Goal: Task Accomplishment & Management: Use online tool/utility

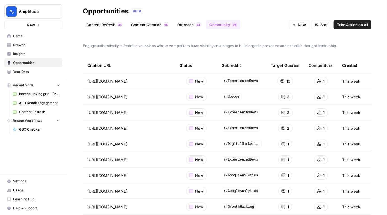
scroll to position [33, 0]
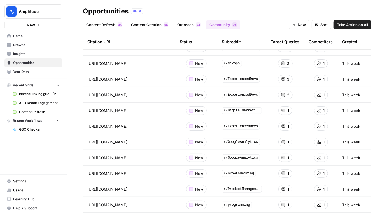
click at [22, 44] on span "Browse" at bounding box center [36, 44] width 47 height 5
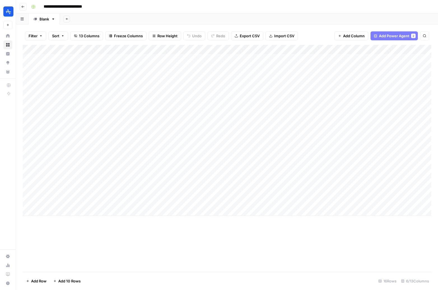
click at [359, 174] on div "Add Column" at bounding box center [227, 130] width 409 height 171
click at [424, 173] on div "Add Column" at bounding box center [227, 130] width 409 height 171
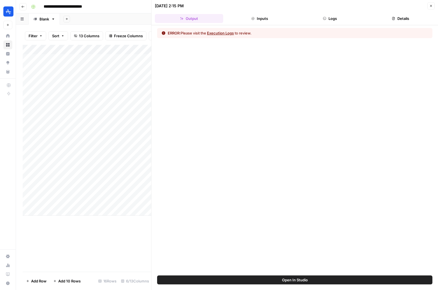
click at [230, 33] on button "Execution Logs" at bounding box center [220, 33] width 27 height 6
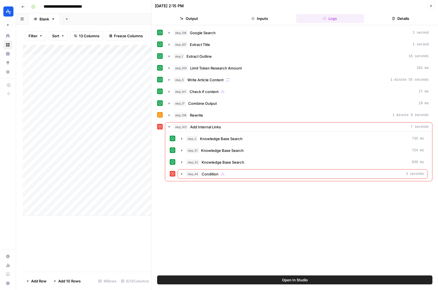
click at [432, 6] on icon "button" at bounding box center [432, 6] width 2 height 2
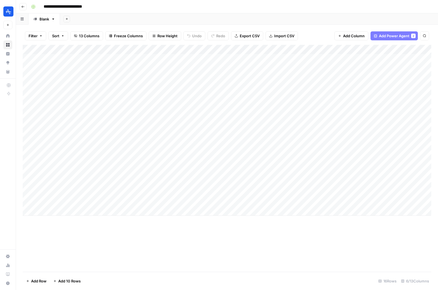
click at [425, 48] on div "Add Column" at bounding box center [227, 130] width 409 height 171
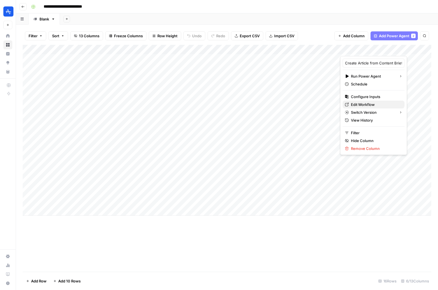
click at [368, 102] on span "Edit Workflow" at bounding box center [375, 105] width 49 height 6
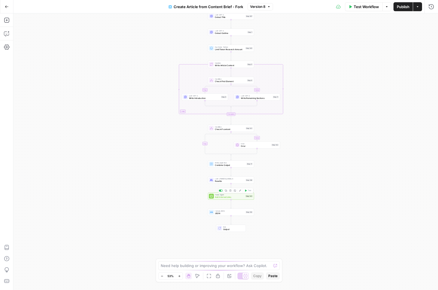
click at [230, 197] on span "Add Internal Links" at bounding box center [229, 197] width 29 height 3
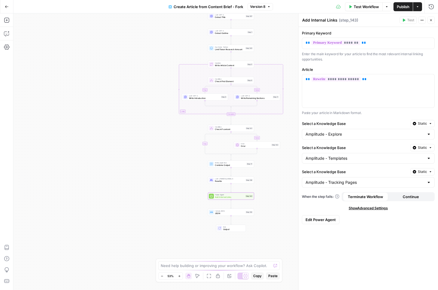
click at [325, 221] on span "Edit Power Agent" at bounding box center [321, 220] width 30 height 6
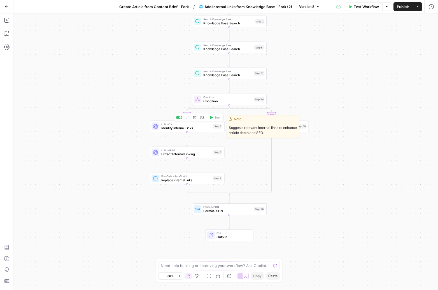
click at [195, 128] on span "Identify Internal Links" at bounding box center [186, 128] width 50 height 5
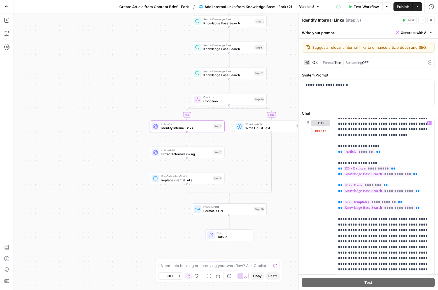
scroll to position [11, 0]
click at [421, 167] on p "**********" at bounding box center [384, 247] width 93 height 275
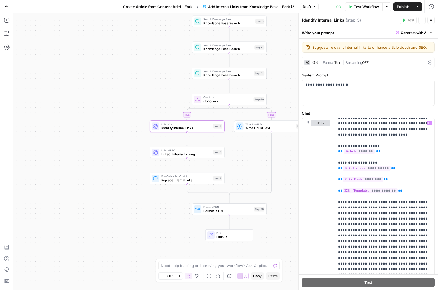
click at [404, 7] on span "Publish" at bounding box center [403, 7] width 13 height 6
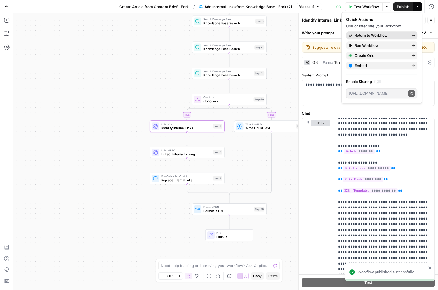
click at [382, 38] on span "Return to Workflow" at bounding box center [381, 36] width 53 height 6
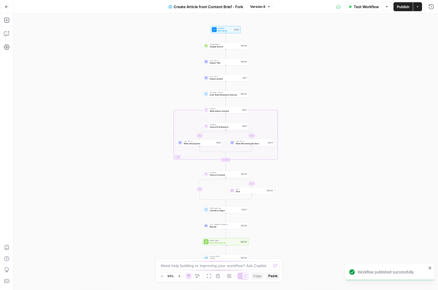
click at [400, 9] on span "Publish" at bounding box center [403, 7] width 13 height 6
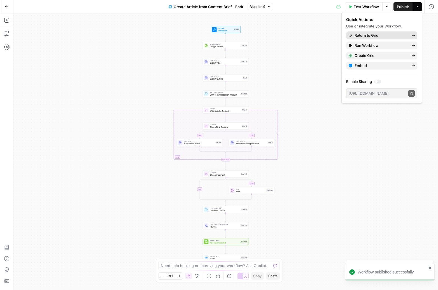
click at [378, 38] on span "Return to Grid" at bounding box center [381, 36] width 53 height 6
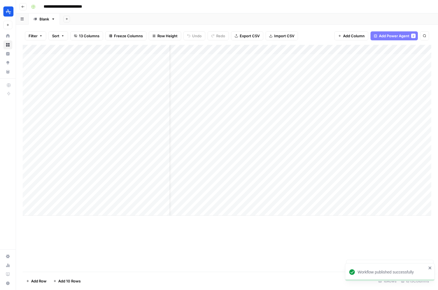
scroll to position [0, 87]
click at [344, 174] on div "Add Column" at bounding box center [227, 130] width 409 height 171
click at [344, 182] on div "Add Column" at bounding box center [227, 130] width 409 height 171
click at [345, 193] on div "Add Column" at bounding box center [227, 130] width 409 height 171
click at [395, 173] on div "Add Column" at bounding box center [227, 130] width 409 height 171
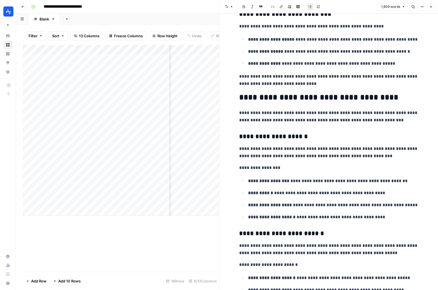
scroll to position [1168, 0]
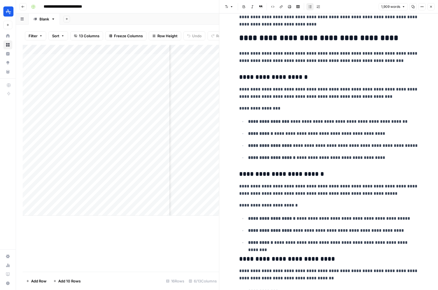
click at [432, 5] on icon "button" at bounding box center [431, 6] width 3 height 3
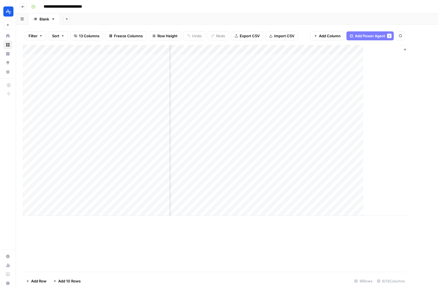
scroll to position [0, 81]
click at [345, 49] on div "Add Column" at bounding box center [227, 130] width 409 height 171
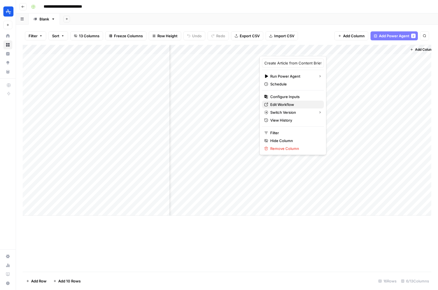
click at [286, 105] on span "Edit Workflow" at bounding box center [295, 105] width 49 height 6
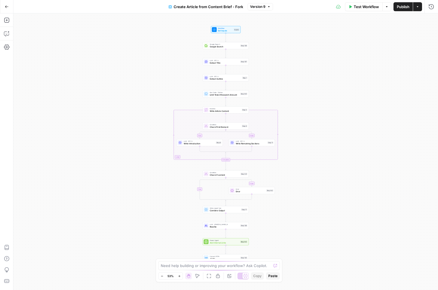
click at [219, 247] on div "true false true false Workflow Set Inputs Inputs Google Search Google Search St…" at bounding box center [225, 151] width 425 height 277
click at [220, 241] on span "Add Internal Links" at bounding box center [224, 242] width 29 height 3
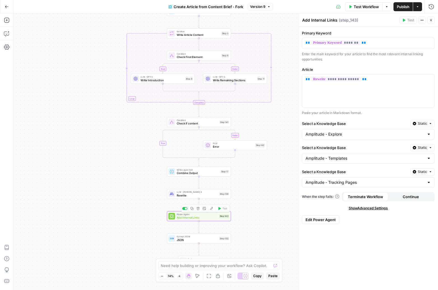
click at [211, 218] on span "Add Internal Links" at bounding box center [197, 218] width 41 height 4
click at [317, 223] on button "Edit Power Agent" at bounding box center [321, 219] width 38 height 9
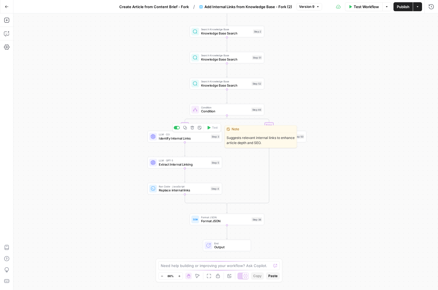
click at [177, 140] on span "Identify Internal Links" at bounding box center [184, 138] width 50 height 5
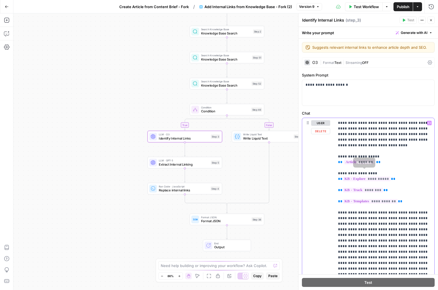
click at [407, 178] on p "**********" at bounding box center [384, 249] width 93 height 258
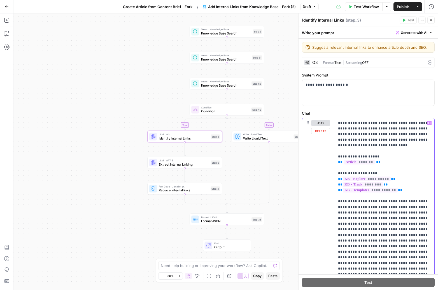
drag, startPoint x: 371, startPoint y: 122, endPoint x: 377, endPoint y: 122, distance: 5.6
click at [377, 122] on p "**********" at bounding box center [384, 243] width 93 height 247
drag, startPoint x: 412, startPoint y: 197, endPoint x: 416, endPoint y: 197, distance: 3.4
click at [416, 197] on p "**********" at bounding box center [384, 243] width 93 height 247
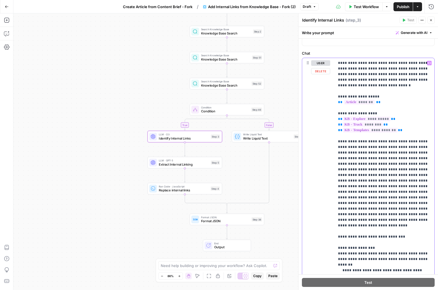
scroll to position [53, 0]
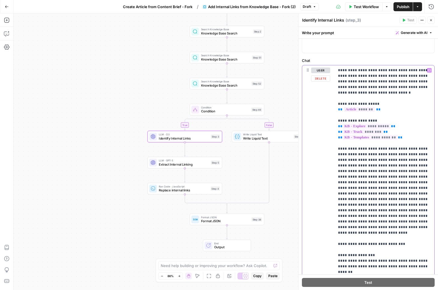
click at [359, 114] on p "**********" at bounding box center [384, 191] width 93 height 247
click at [362, 114] on p "**********" at bounding box center [384, 191] width 93 height 247
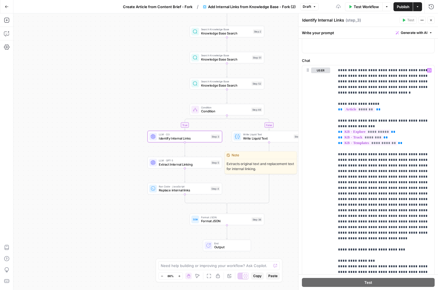
click at [186, 164] on span "Extract Internal Linking" at bounding box center [184, 164] width 50 height 5
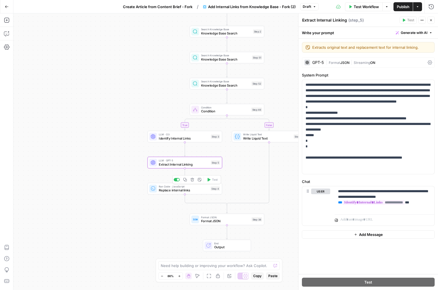
click at [190, 193] on div "Run Code · JavaScript Replace internal links Step 4 Copy step Delete step Add N…" at bounding box center [185, 188] width 75 height 11
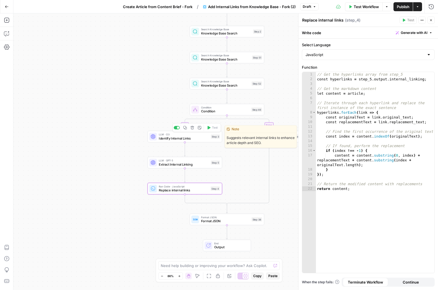
click at [191, 136] on span "Identify Internal Links" at bounding box center [184, 138] width 50 height 5
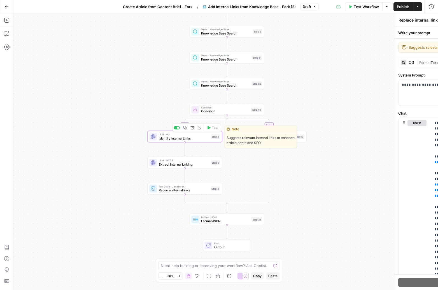
type textarea "Identify Internal Links"
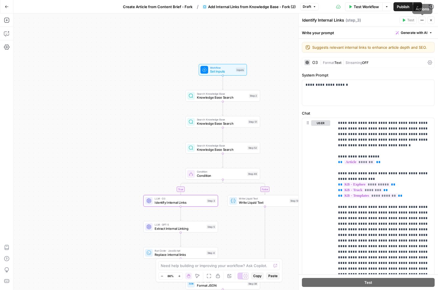
click at [403, 6] on span "Publish" at bounding box center [403, 7] width 13 height 6
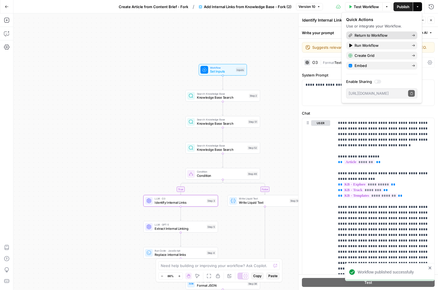
click at [386, 36] on span "Return to Workflow" at bounding box center [381, 36] width 53 height 6
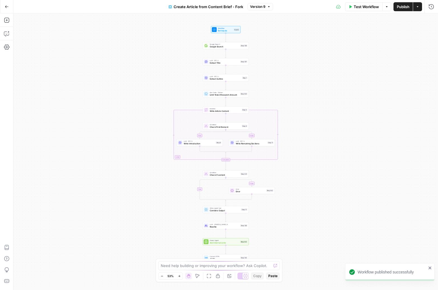
click at [402, 9] on span "Publish" at bounding box center [403, 7] width 13 height 6
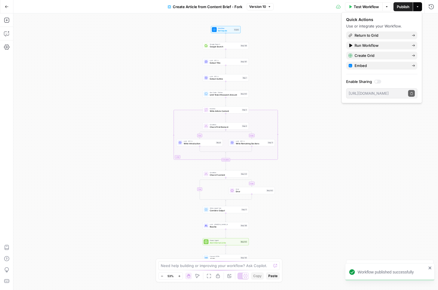
click at [416, 7] on span "button" at bounding box center [417, 6] width 3 height 3
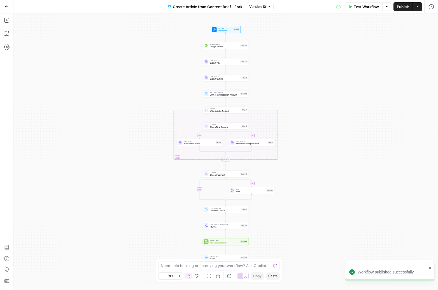
click at [424, 8] on div "Test Workflow Options Publish Actions Run History" at bounding box center [356, 6] width 165 height 13
click at [421, 8] on button "Actions" at bounding box center [417, 6] width 9 height 9
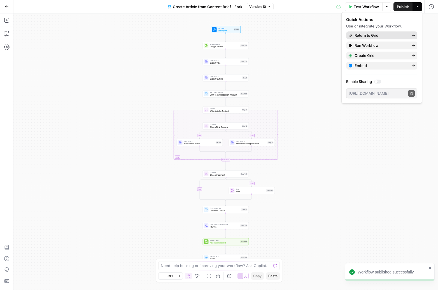
click at [383, 34] on span "Return to Grid" at bounding box center [381, 36] width 53 height 6
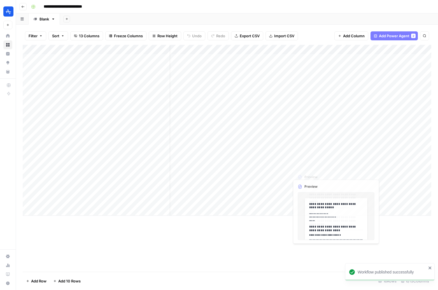
scroll to position [0, 87]
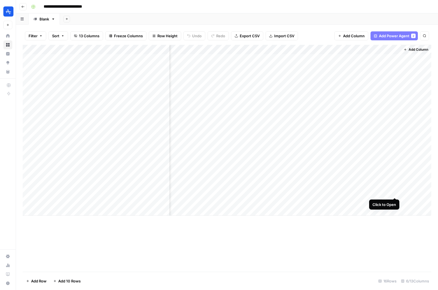
click at [392, 191] on div "Add Column" at bounding box center [227, 130] width 409 height 171
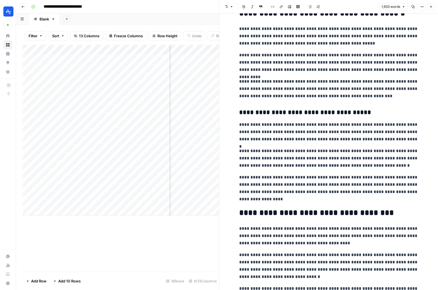
scroll to position [1830, 0]
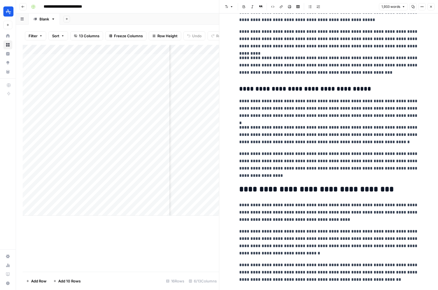
click at [430, 6] on icon "button" at bounding box center [431, 6] width 3 height 3
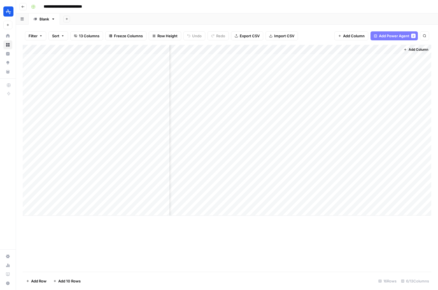
scroll to position [0, 81]
click at [344, 49] on div "Add Column" at bounding box center [227, 130] width 409 height 171
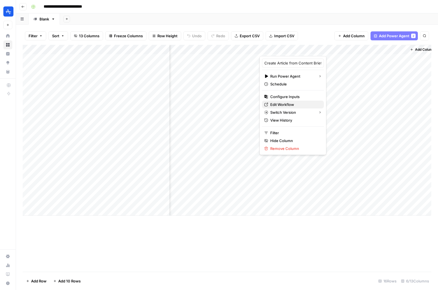
click at [288, 103] on span "Edit Workflow" at bounding box center [295, 105] width 49 height 6
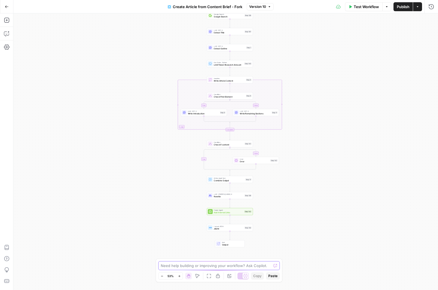
click at [175, 264] on textarea at bounding box center [216, 266] width 110 height 6
type textarea "the output of this workflow does not have any internal links. is there an issue…"
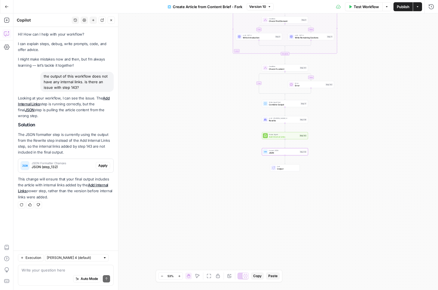
click at [107, 163] on span "Apply" at bounding box center [102, 165] width 9 height 5
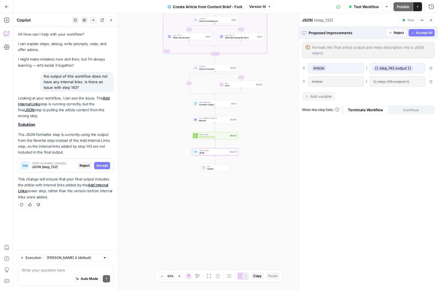
click at [69, 165] on div "JSON Formatter Changes JSON (step_132)" at bounding box center [47, 165] width 59 height 13
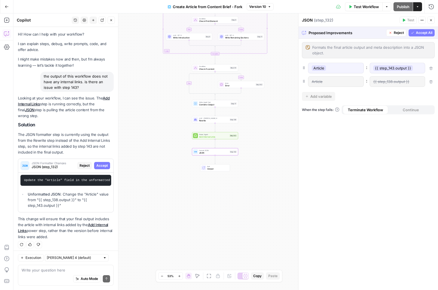
click at [103, 163] on span "Accept" at bounding box center [101, 165] width 11 height 5
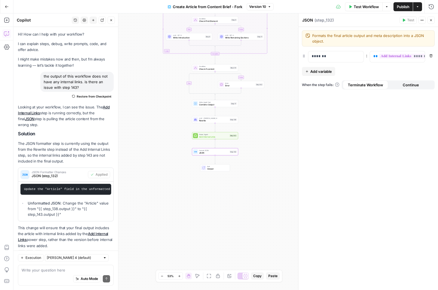
scroll to position [5, 0]
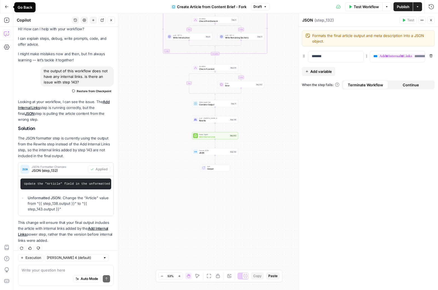
click at [9, 7] on button "Go Back" at bounding box center [7, 7] width 10 height 10
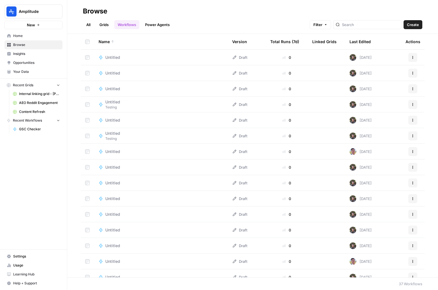
click at [29, 38] on span "Home" at bounding box center [36, 35] width 47 height 5
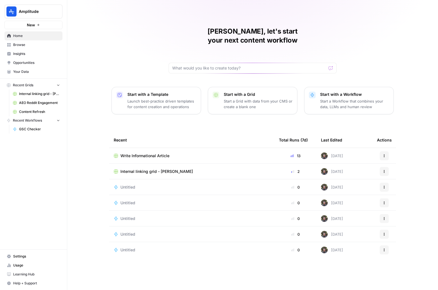
click at [145, 153] on span "Write Informational Article" at bounding box center [145, 156] width 49 height 6
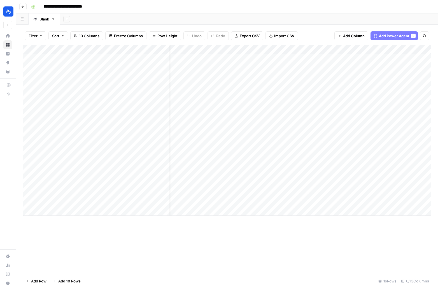
scroll to position [0, 87]
click at [345, 172] on div "Add Column" at bounding box center [227, 130] width 409 height 171
click at [345, 181] on div "Add Column" at bounding box center [227, 130] width 409 height 171
click at [345, 192] on div "Add Column" at bounding box center [227, 130] width 409 height 171
